Goal: Information Seeking & Learning: Learn about a topic

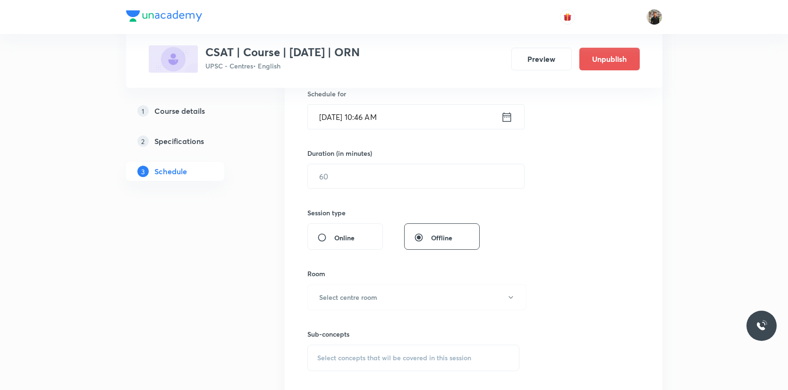
scroll to position [144, 0]
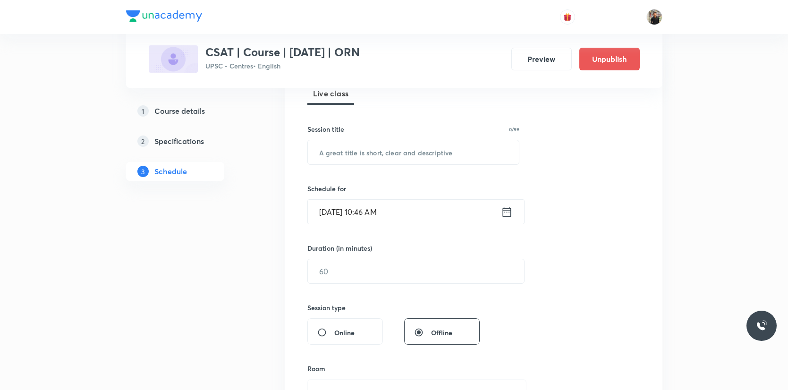
click at [178, 113] on h5 "Course details" at bounding box center [179, 110] width 51 height 11
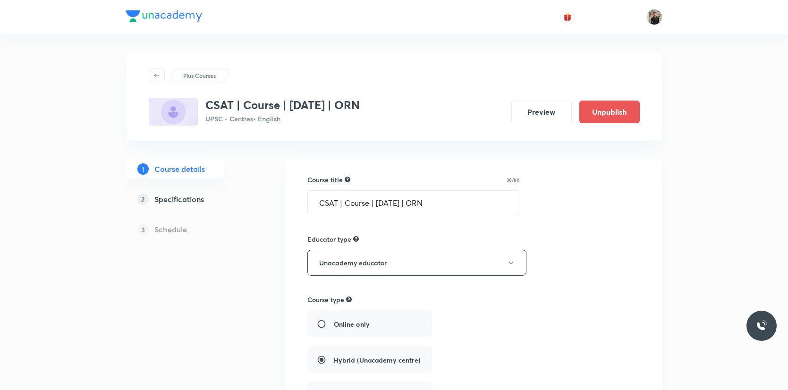
click at [167, 188] on div "1 Course details 2 Specifications 3 Schedule" at bounding box center [190, 205] width 128 height 91
click at [166, 203] on h5 "Specifications" at bounding box center [179, 199] width 50 height 11
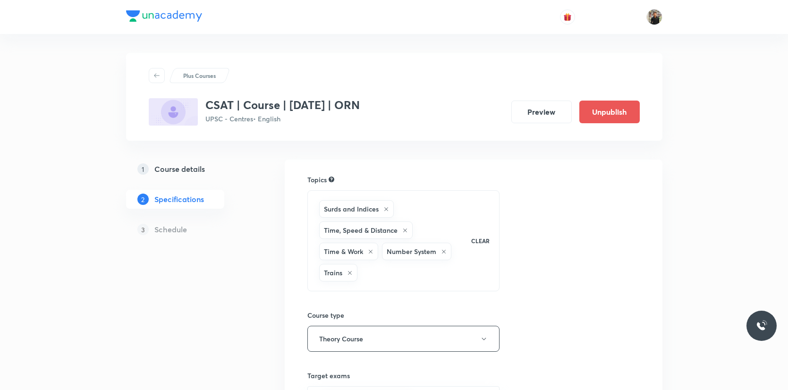
click at [173, 221] on div "3 Schedule" at bounding box center [190, 229] width 128 height 19
click at [173, 223] on div "3 Schedule" at bounding box center [190, 229] width 128 height 19
click at [173, 230] on h5 "Schedule" at bounding box center [170, 229] width 33 height 11
click at [161, 232] on h5 "Schedule" at bounding box center [170, 229] width 33 height 11
